Goal: Task Accomplishment & Management: Use online tool/utility

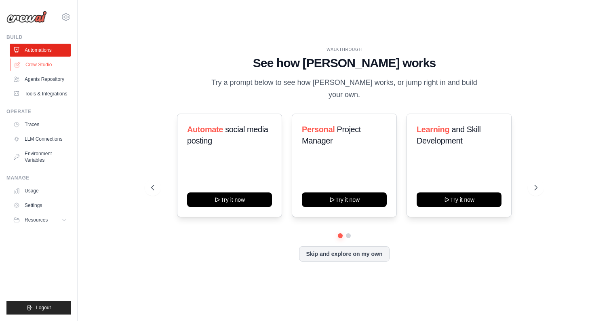
click at [32, 68] on link "Crew Studio" at bounding box center [41, 64] width 61 height 13
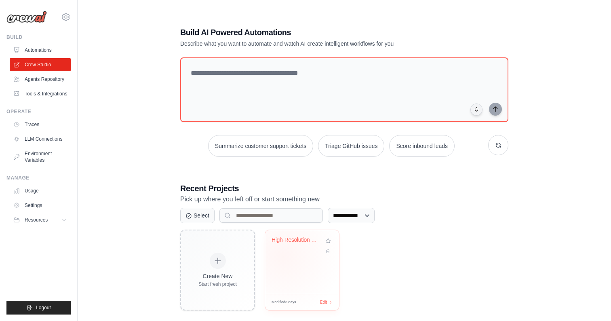
click at [283, 256] on div "High-Resolution Satellite Image Gen..." at bounding box center [302, 262] width 74 height 64
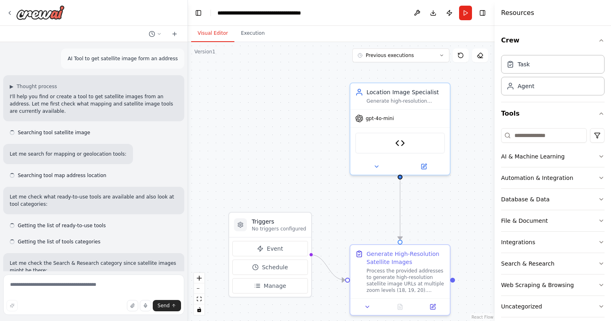
scroll to position [2906, 0]
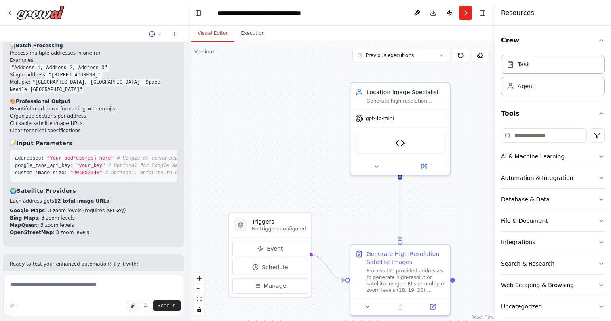
click at [133, 307] on icon "button" at bounding box center [132, 305] width 5 height 5
click at [103, 288] on textarea at bounding box center [93, 294] width 181 height 40
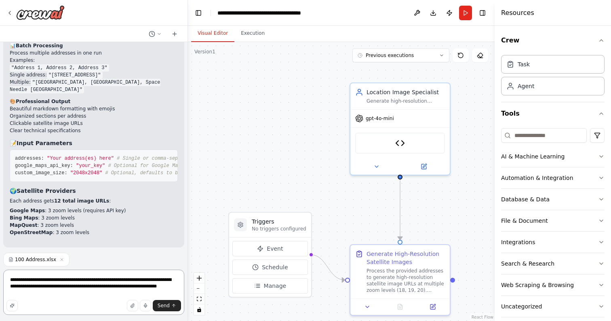
drag, startPoint x: 133, startPoint y: 288, endPoint x: 157, endPoint y: 293, distance: 24.8
click at [136, 289] on textarea "**********" at bounding box center [93, 292] width 181 height 45
click at [62, 296] on textarea "**********" at bounding box center [93, 292] width 181 height 45
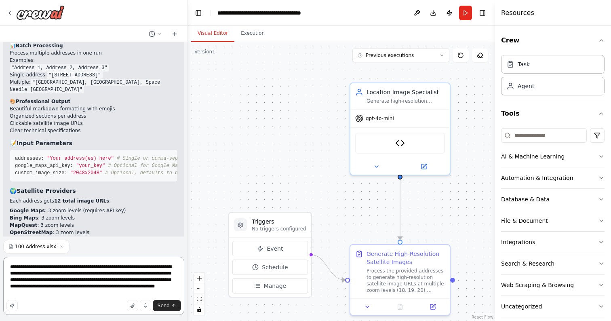
scroll to position [1, 0]
drag, startPoint x: 47, startPoint y: 185, endPoint x: 143, endPoint y: 190, distance: 95.9
click at [97, 280] on code "addresses: "[STREET_ADDRESS]"" at bounding box center [54, 283] width 88 height 7
copy code "519 Raton Pass, Irving, TX 75063"
click at [95, 295] on textarea "**********" at bounding box center [93, 286] width 181 height 58
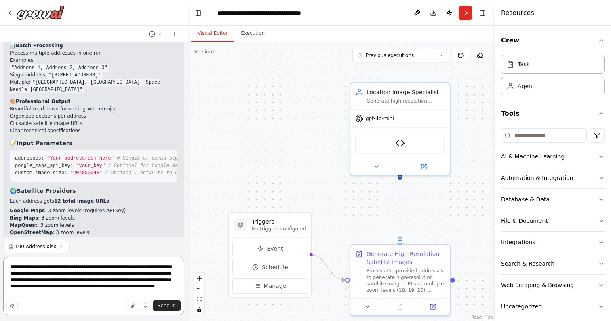
paste textarea "**********"
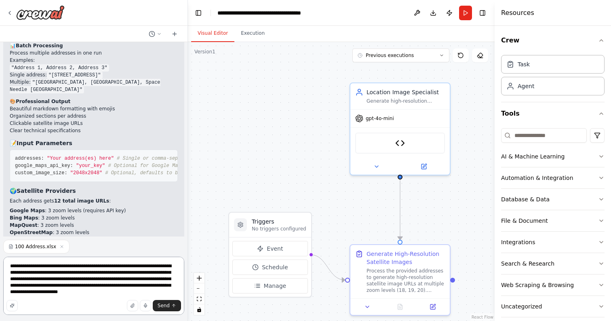
scroll to position [0, 0]
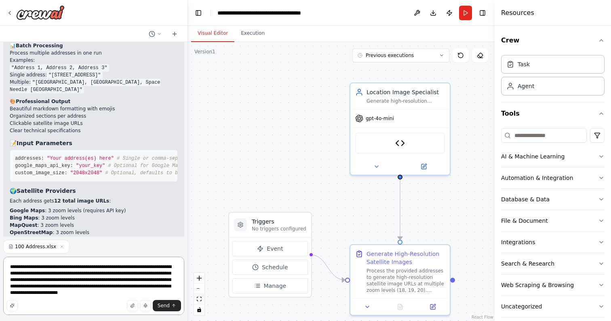
click at [102, 294] on textarea "**********" at bounding box center [93, 286] width 181 height 58
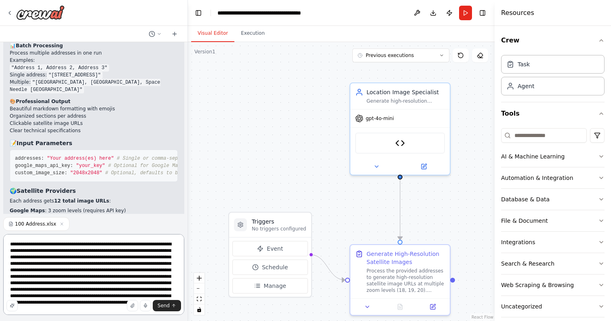
type textarea "**********"
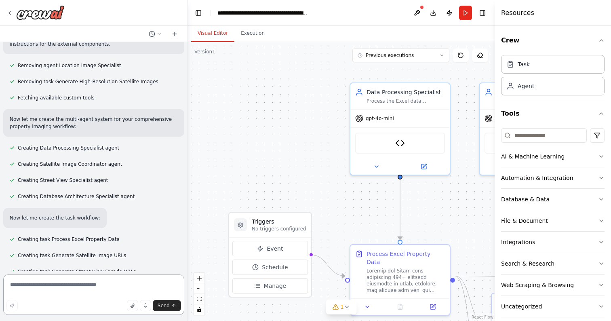
scroll to position [5197, 0]
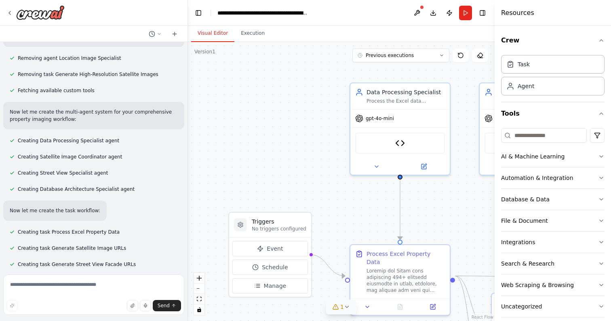
click at [345, 305] on icon at bounding box center [347, 307] width 6 height 6
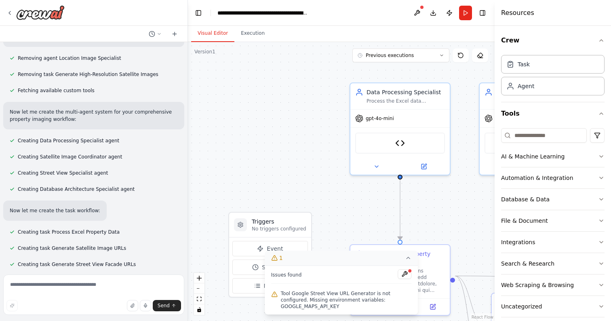
click at [404, 272] on button at bounding box center [405, 274] width 14 height 10
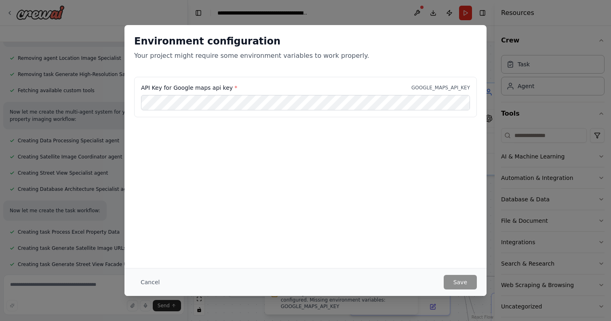
click at [151, 277] on button "Cancel" at bounding box center [150, 282] width 32 height 15
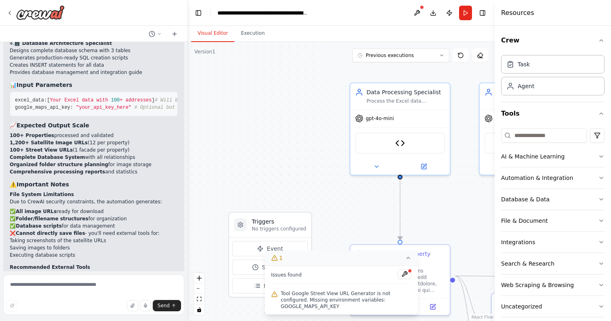
scroll to position [5719, 0]
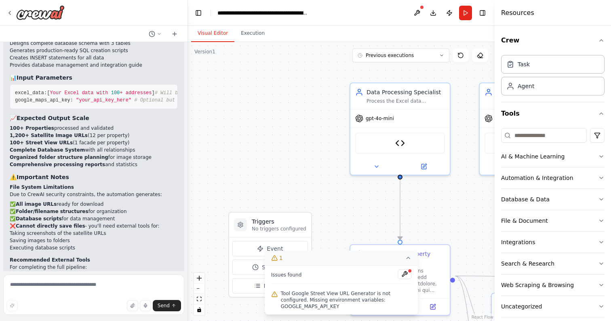
click at [405, 271] on button at bounding box center [405, 274] width 14 height 10
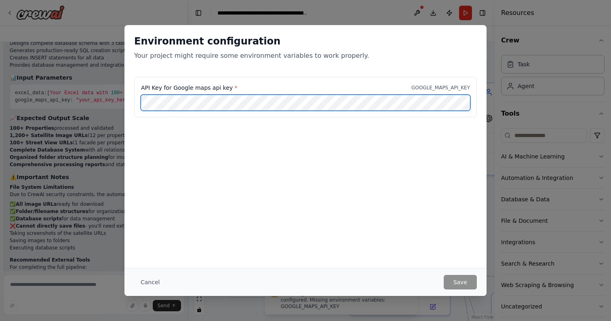
scroll to position [0, 0]
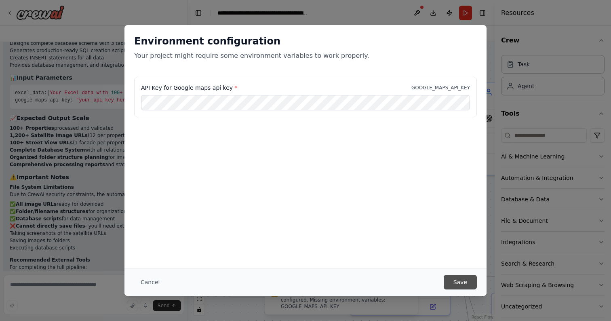
click at [464, 283] on button "Save" at bounding box center [460, 282] width 33 height 15
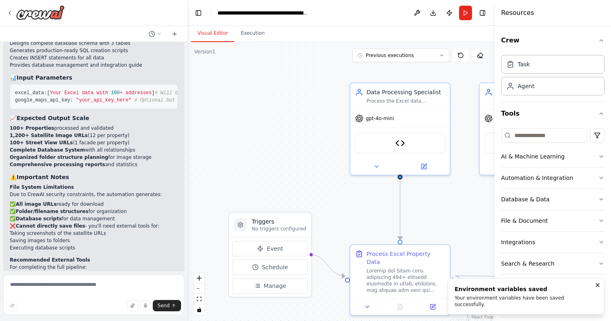
click at [599, 288] on icon "Notifications (F8)" at bounding box center [598, 285] width 6 height 6
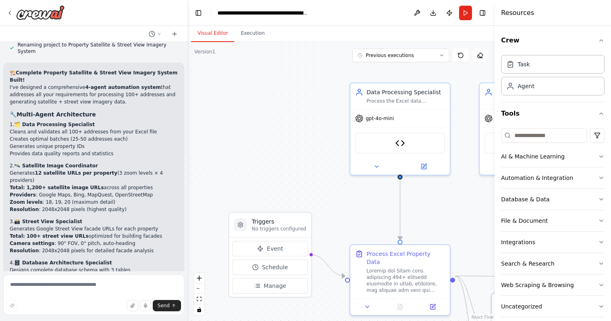
scroll to position [5523, 0]
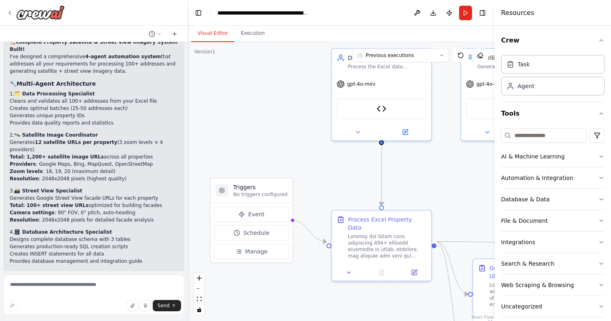
drag, startPoint x: 312, startPoint y: 180, endPoint x: 293, endPoint y: 146, distance: 39.3
click at [293, 146] on div ".deletable-edge-delete-btn { width: 20px; height: 20px; border: 0px solid #ffff…" at bounding box center [341, 181] width 307 height 279
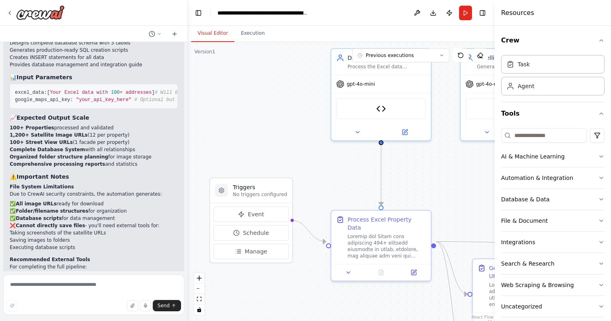
scroll to position [5719, 0]
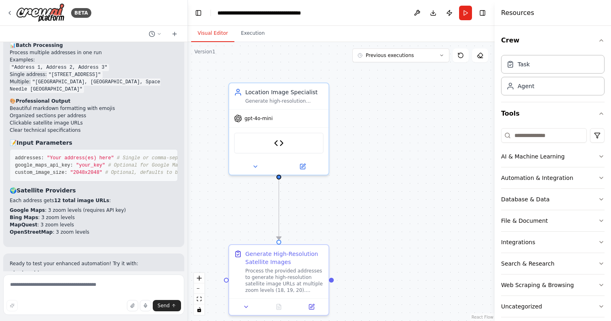
scroll to position [2906, 0]
